Goal: Information Seeking & Learning: Learn about a topic

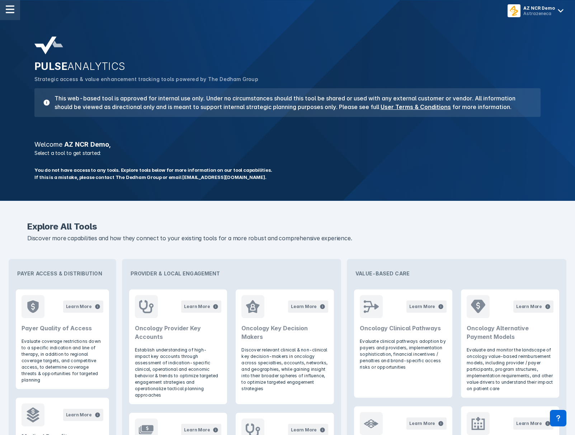
click at [13, 13] on img at bounding box center [10, 9] width 9 height 9
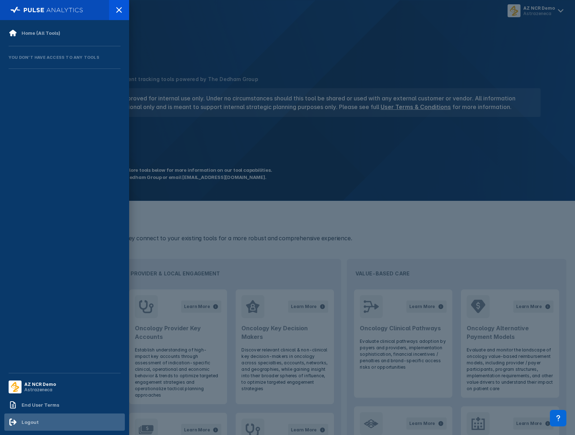
click at [59, 423] on div "Logout" at bounding box center [64, 422] width 121 height 17
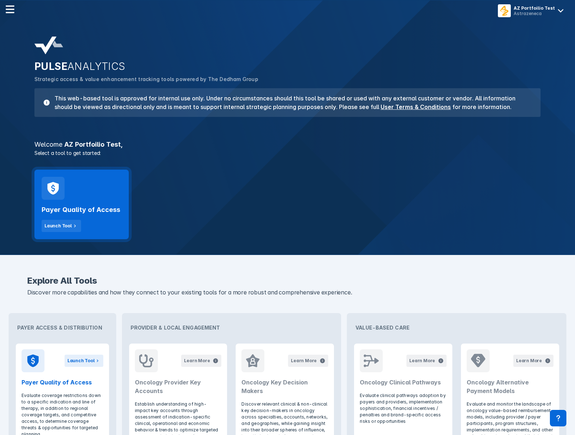
click at [95, 213] on h2 "Payer Quality of Access" at bounding box center [81, 210] width 79 height 9
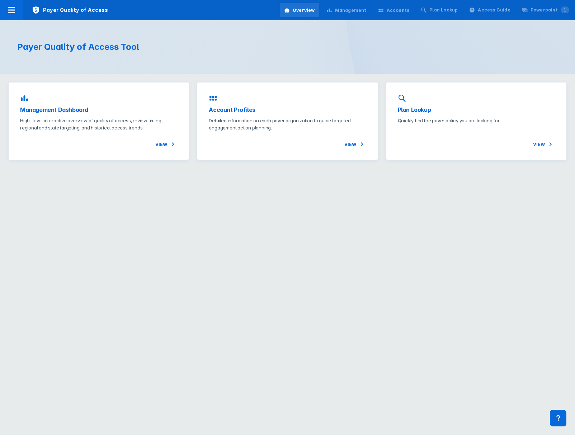
click at [254, 10] on div "Payer Quality of Access Overview Management Accounts Plan Lookup Access Guide P…" at bounding box center [287, 10] width 575 height 20
click at [138, 137] on div "View" at bounding box center [98, 138] width 157 height 17
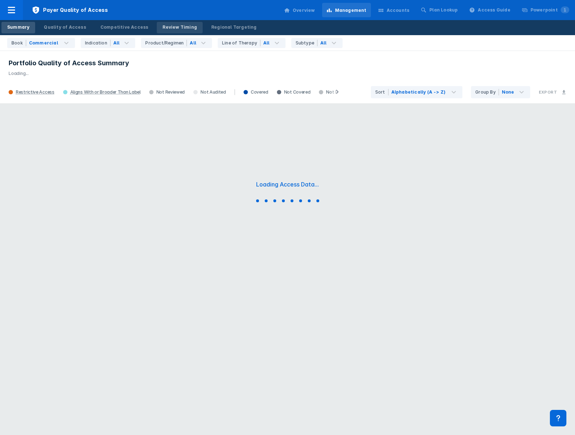
click at [180, 27] on div "Review Timing" at bounding box center [179, 27] width 34 height 6
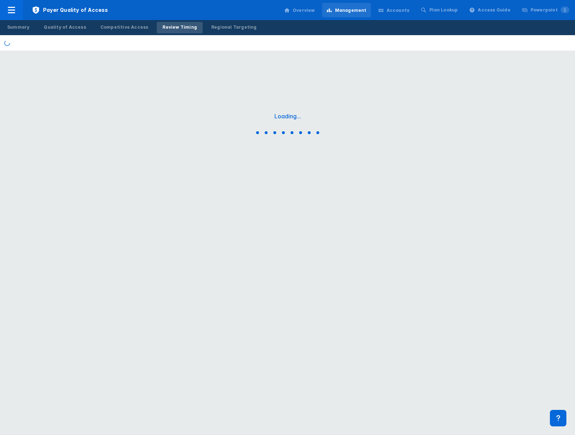
click at [243, 10] on div "Payer Quality of Access Overview Management Accounts Plan Lookup Access Guide P…" at bounding box center [287, 10] width 575 height 20
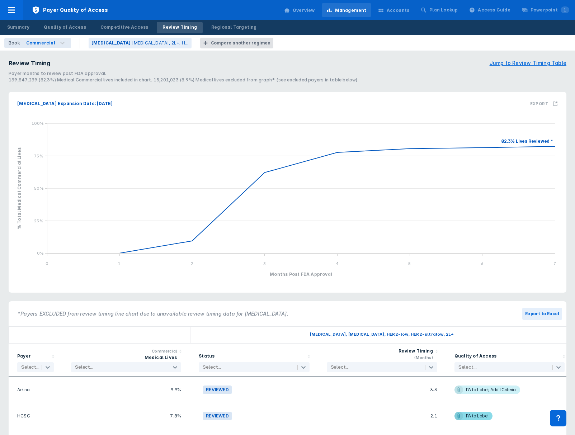
click at [409, 57] on section "Review Timing Jump to Review Timing Table Payer months to review post FDA appro…" at bounding box center [287, 71] width 566 height 33
click at [487, 263] on icon "line chart , with . Y-scale minimum value is 0 , maximum value is 1. X-scale mi…" at bounding box center [287, 204] width 549 height 169
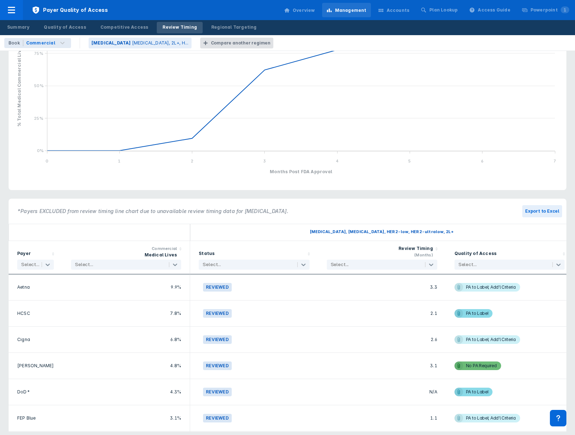
scroll to position [108, 0]
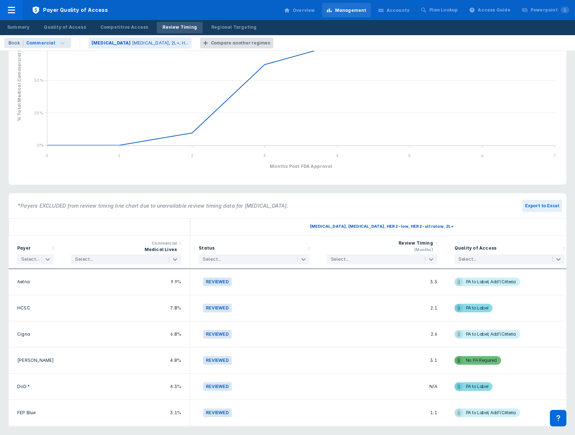
click at [514, 147] on icon "line chart , with . Y-scale minimum value is 0 , maximum value is 1. X-scale mi…" at bounding box center [287, 96] width 549 height 169
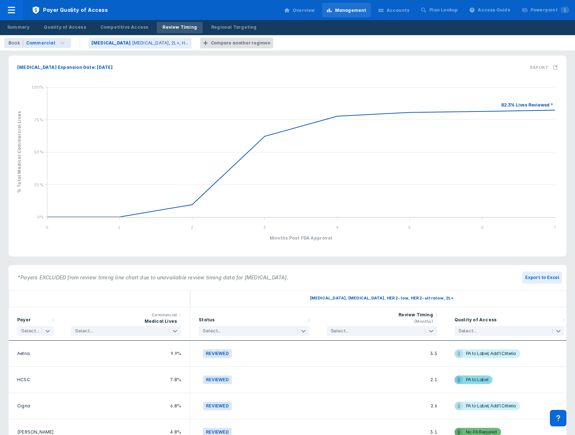
scroll to position [0, 0]
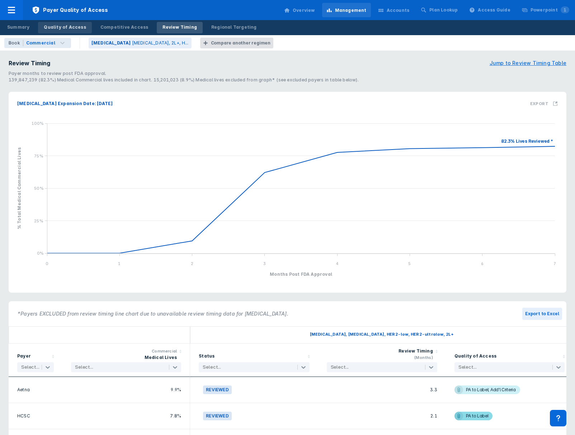
click at [66, 25] on div "Quality of Access" at bounding box center [65, 27] width 42 height 6
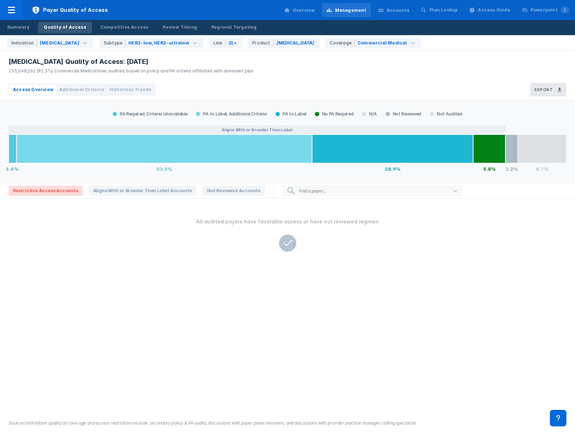
click at [292, 82] on div "Access Overview Additional Criteria Historical Trends Export" at bounding box center [287, 89] width 575 height 21
click at [169, 24] on div "Review Timing" at bounding box center [179, 27] width 34 height 6
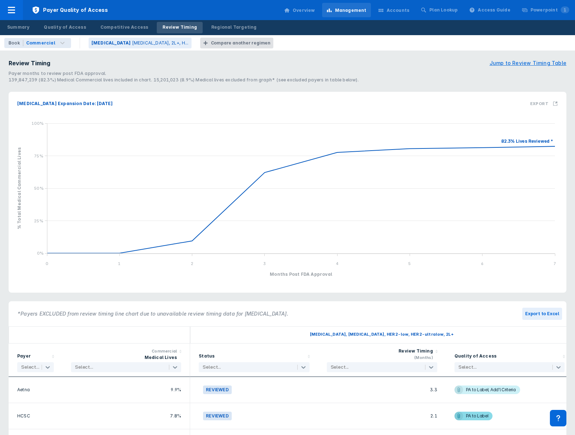
click at [355, 77] on div "139,847,239 (82.3%) Medical Commercial lives included in chart. 15,201,023 (8.9…" at bounding box center [288, 80] width 558 height 6
click at [138, 42] on p "Breast Cancer, 2L+, H..." at bounding box center [160, 43] width 57 height 6
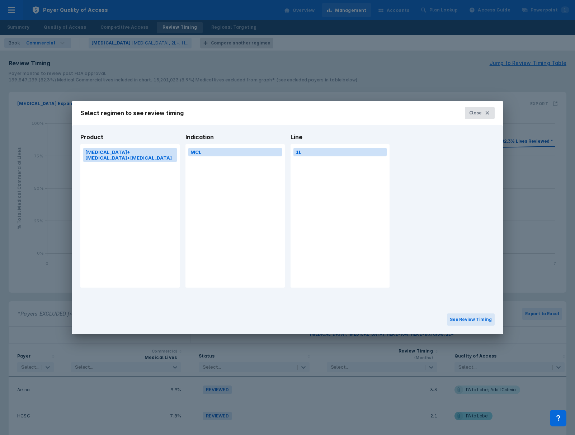
click at [489, 112] on icon at bounding box center [488, 113] width 6 height 6
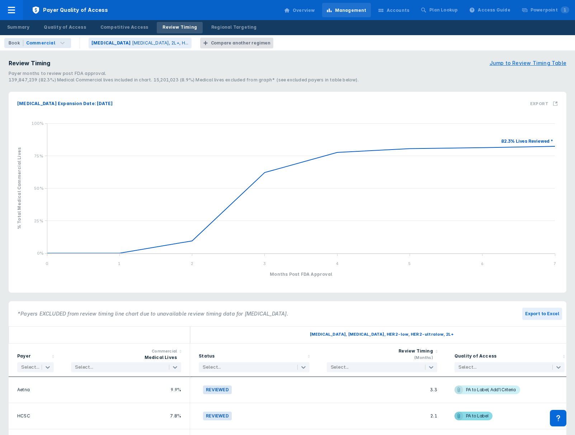
click at [443, 61] on section "Review Timing Jump to Review Timing Table" at bounding box center [288, 63] width 558 height 9
click at [14, 14] on icon at bounding box center [11, 10] width 9 height 9
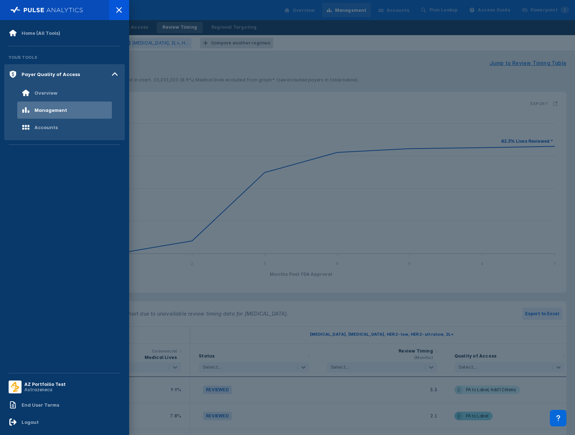
click at [305, 255] on div at bounding box center [287, 217] width 575 height 435
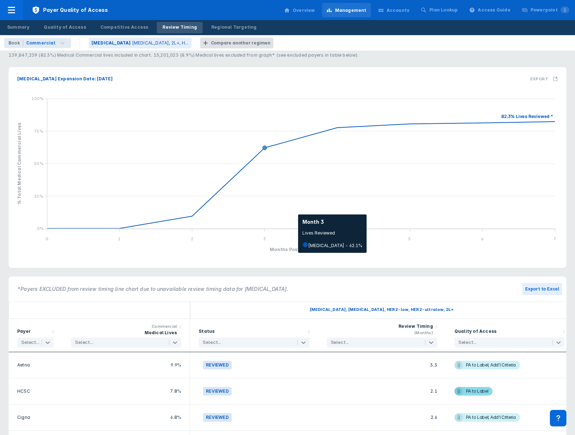
scroll to position [32, 0]
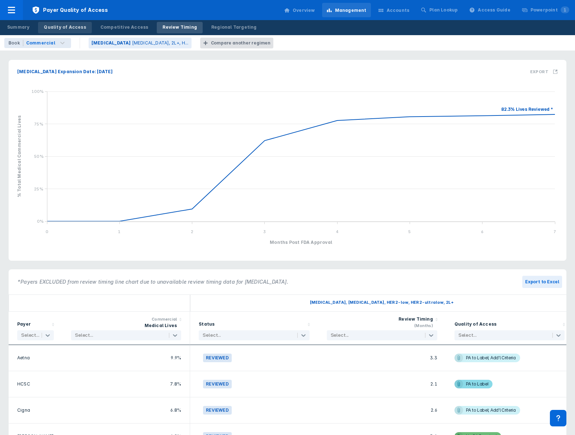
click at [68, 22] on link "Quality of Access" at bounding box center [64, 27] width 53 height 11
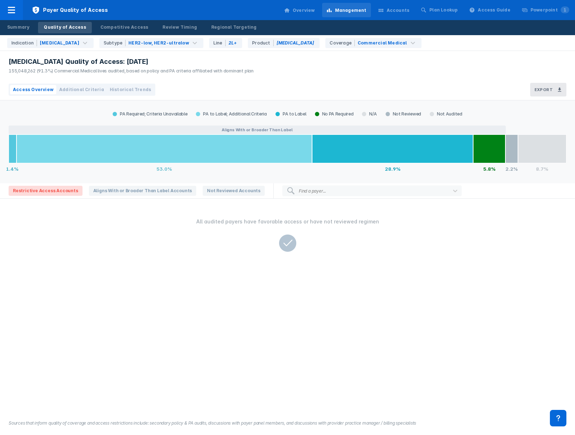
click at [227, 17] on div "Payer Quality of Access Overview Management Accounts Plan Lookup Access Guide P…" at bounding box center [287, 10] width 575 height 20
